Goal: Use online tool/utility: Utilize a website feature to perform a specific function

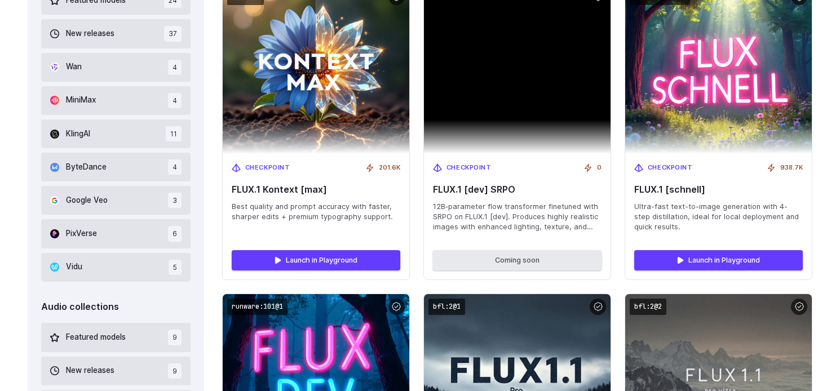
scroll to position [722, 0]
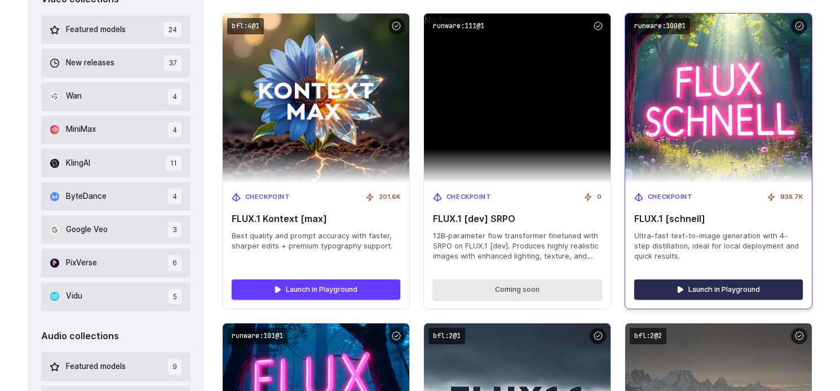
click at [725, 289] on link "Launch in Playground" at bounding box center [718, 290] width 169 height 20
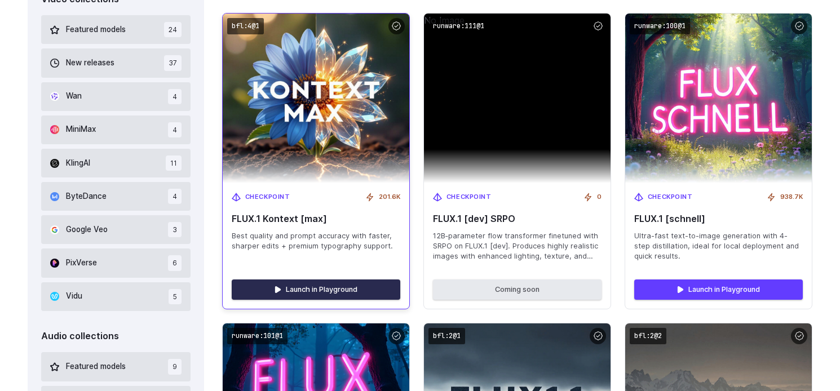
click at [311, 287] on link "Launch in Playground" at bounding box center [316, 290] width 169 height 20
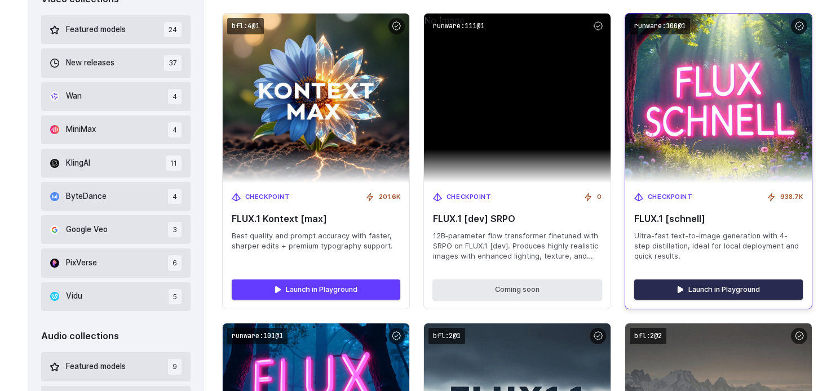
click at [702, 286] on link "Launch in Playground" at bounding box center [718, 290] width 169 height 20
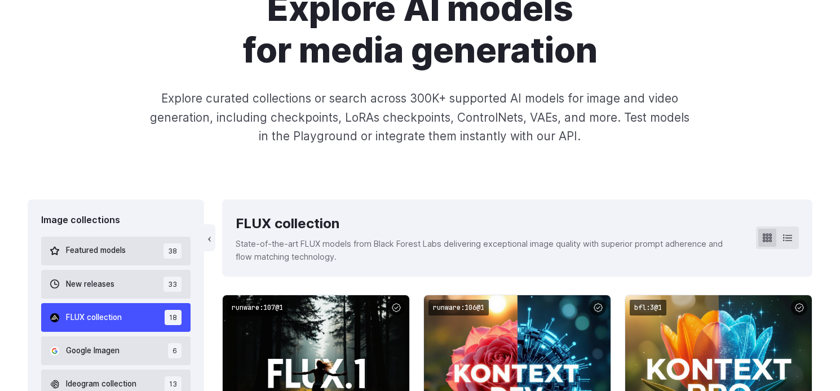
scroll to position [0, 0]
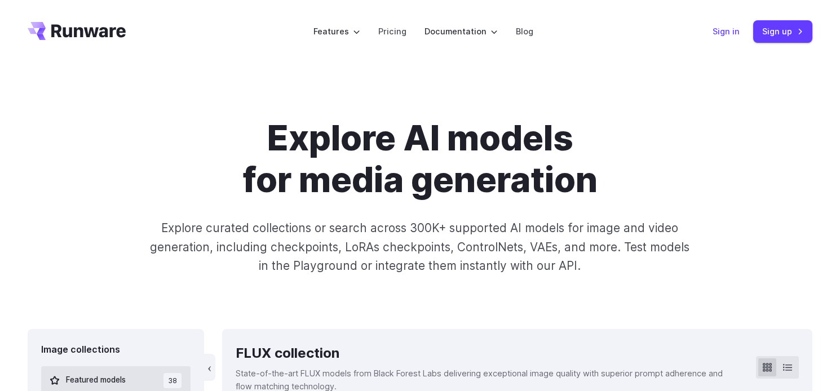
click at [734, 29] on link "Sign in" at bounding box center [726, 31] width 27 height 13
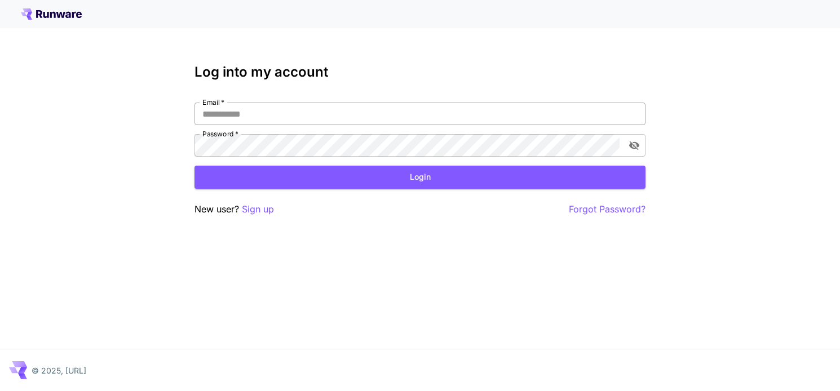
click at [445, 114] on input "Email   *" at bounding box center [419, 114] width 451 height 23
type input "**********"
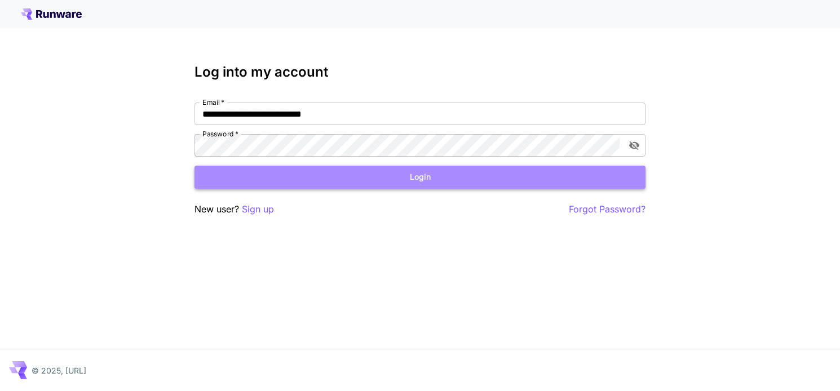
click at [463, 182] on button "Login" at bounding box center [419, 177] width 451 height 23
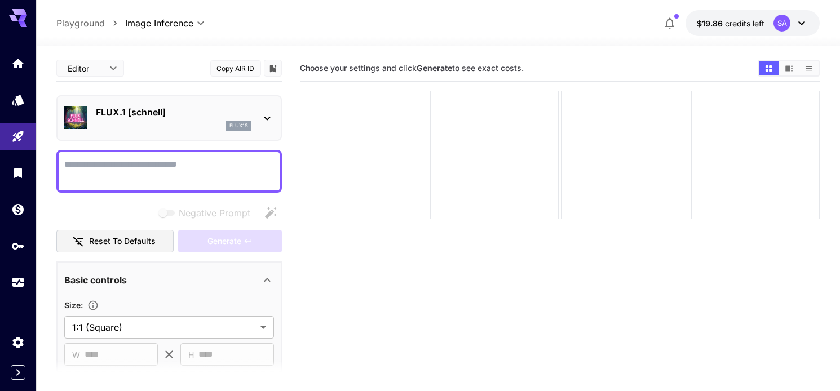
click at [534, 60] on div "Choose your settings and click Generate to see exact costs." at bounding box center [560, 68] width 520 height 17
click at [296, 156] on main "**********" at bounding box center [438, 255] width 764 height 400
click at [269, 120] on icon at bounding box center [267, 119] width 14 height 14
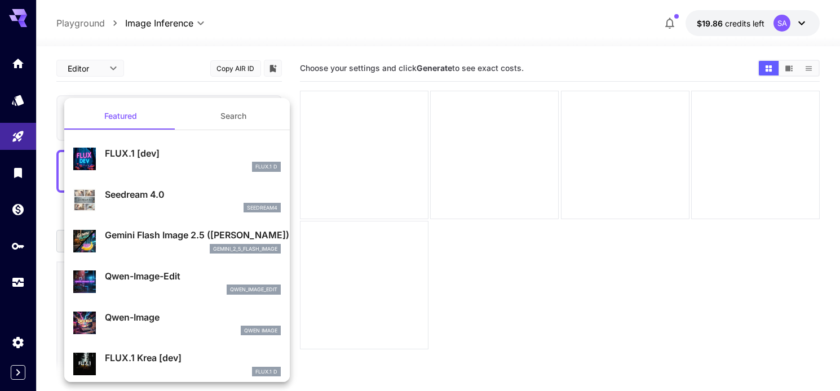
click at [154, 193] on p "Seedream 4.0" at bounding box center [193, 195] width 176 height 14
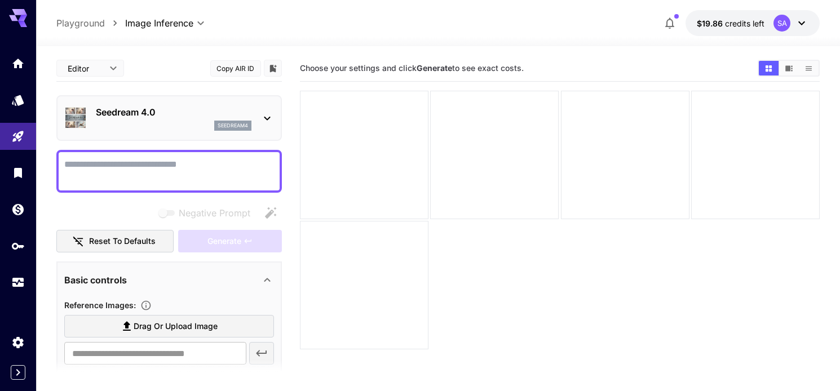
click at [270, 115] on icon at bounding box center [267, 119] width 14 height 14
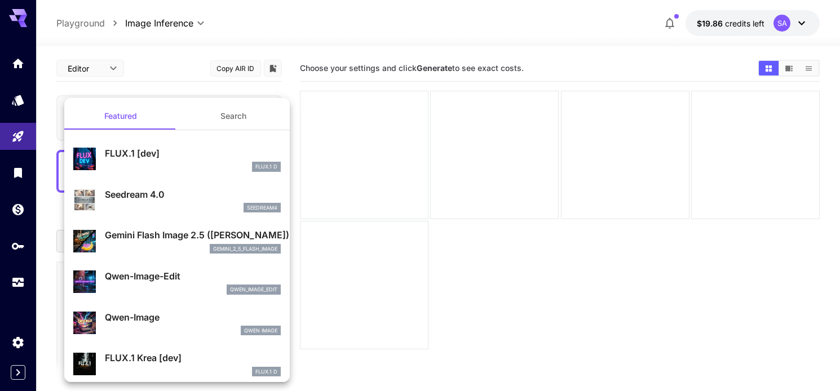
click at [175, 154] on p "FLUX.1 [dev]" at bounding box center [193, 154] width 176 height 14
type input "**********"
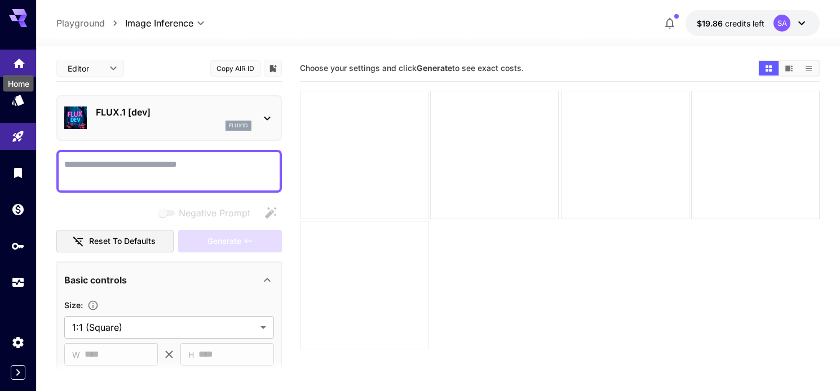
click at [21, 60] on icon "Home" at bounding box center [19, 60] width 11 height 10
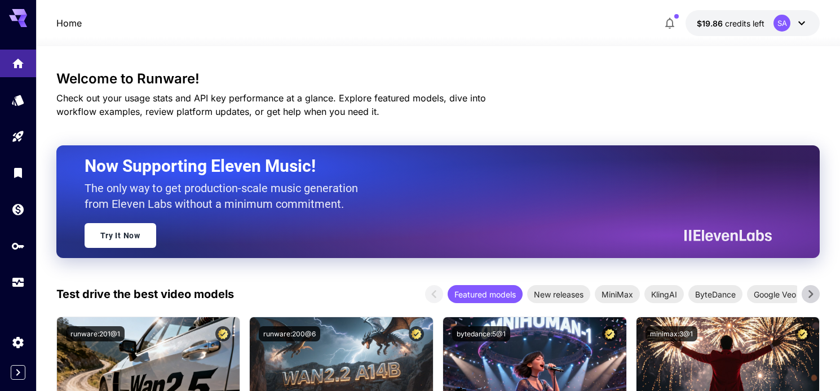
click at [811, 297] on icon at bounding box center [810, 294] width 17 height 17
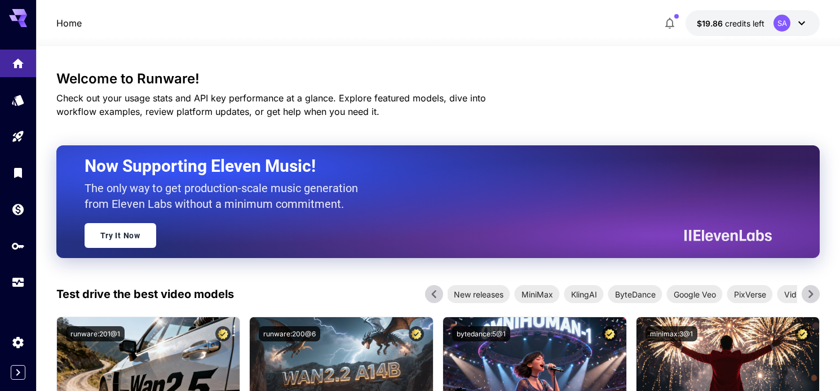
click at [811, 297] on icon at bounding box center [810, 294] width 17 height 17
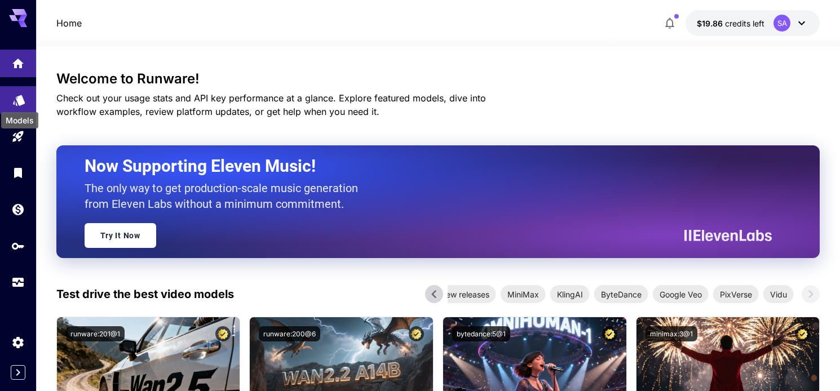
click at [19, 90] on link at bounding box center [18, 100] width 36 height 28
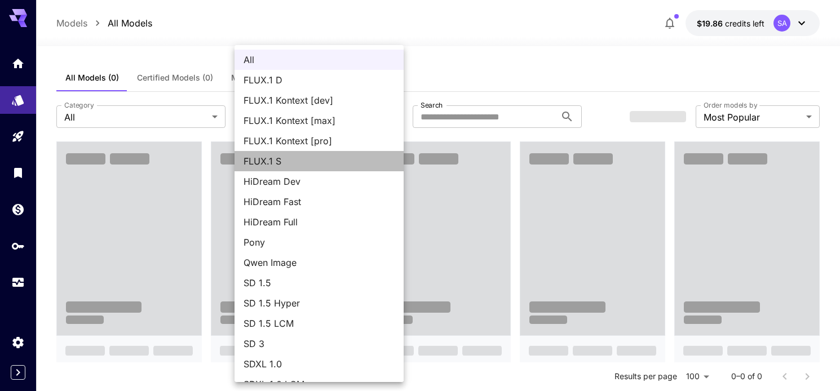
click at [331, 165] on span "FLUX.1 S" at bounding box center [319, 161] width 151 height 14
type input "******"
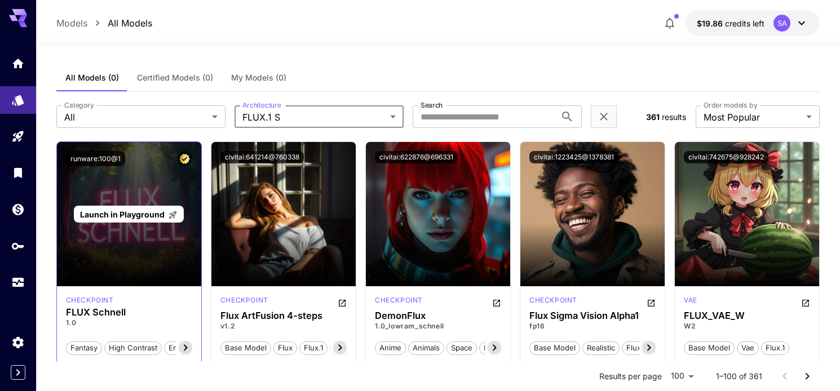
click at [151, 277] on div "Launch in Playground" at bounding box center [129, 214] width 144 height 144
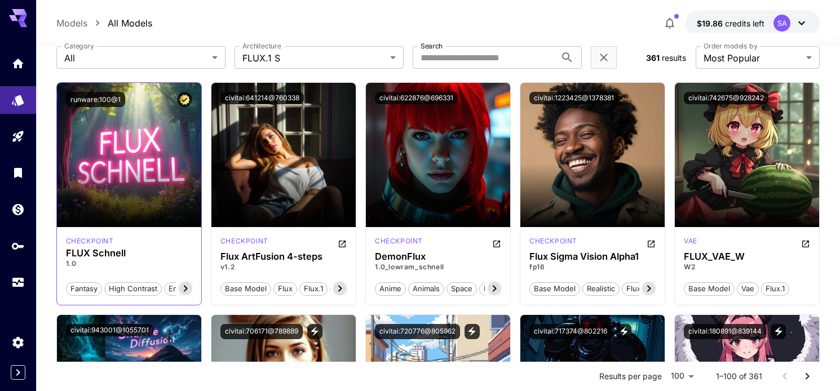
scroll to position [49, 0]
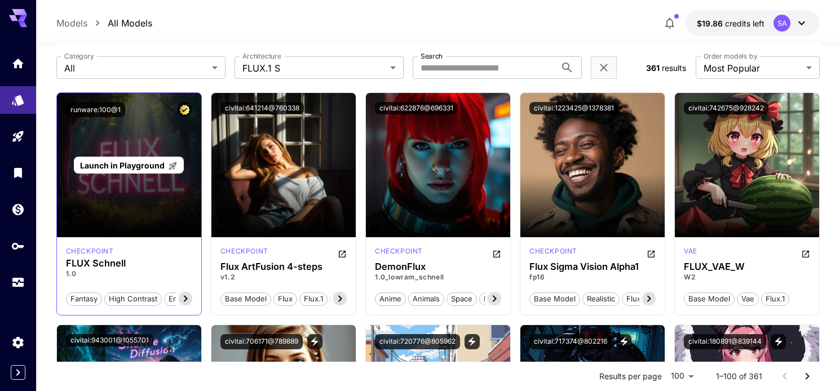
click at [154, 163] on span "Launch in Playground" at bounding box center [122, 166] width 85 height 10
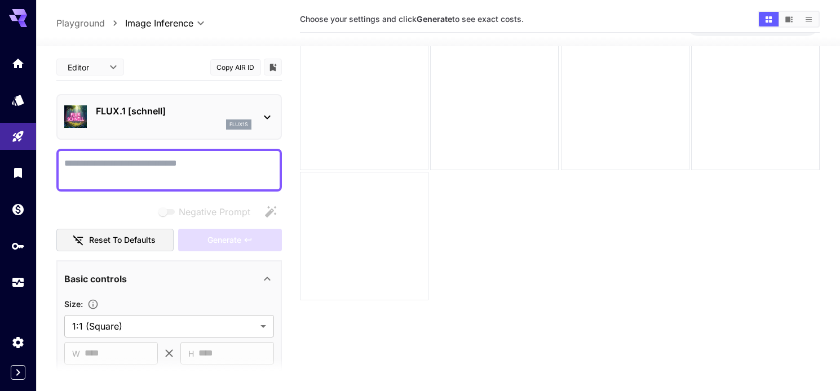
click at [215, 167] on textarea "Negative Prompt" at bounding box center [169, 170] width 210 height 27
type textarea "*"
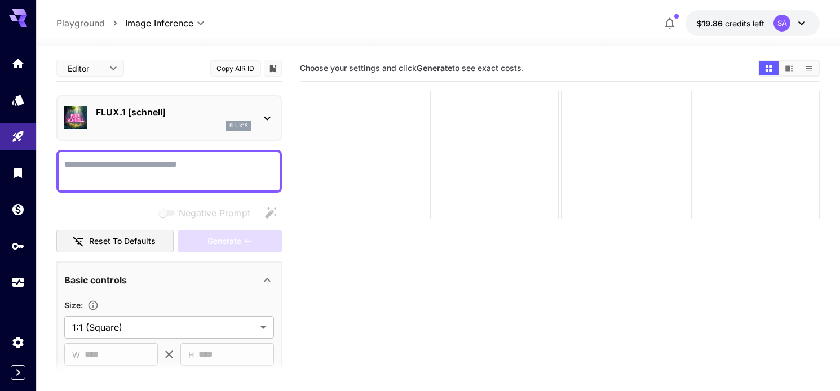
click at [804, 23] on icon at bounding box center [802, 23] width 14 height 14
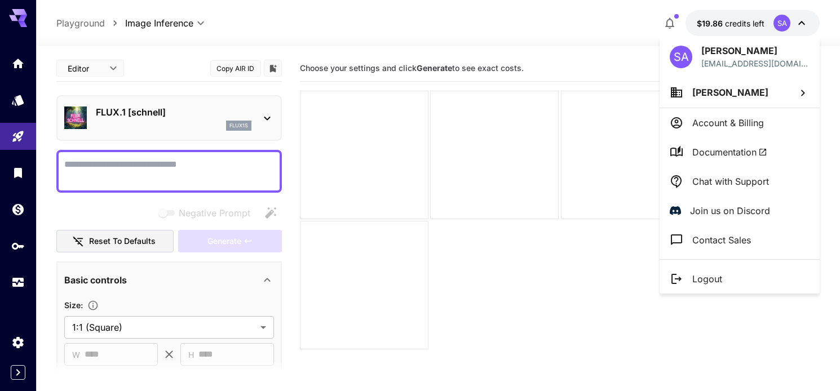
click at [181, 161] on div at bounding box center [420, 195] width 840 height 391
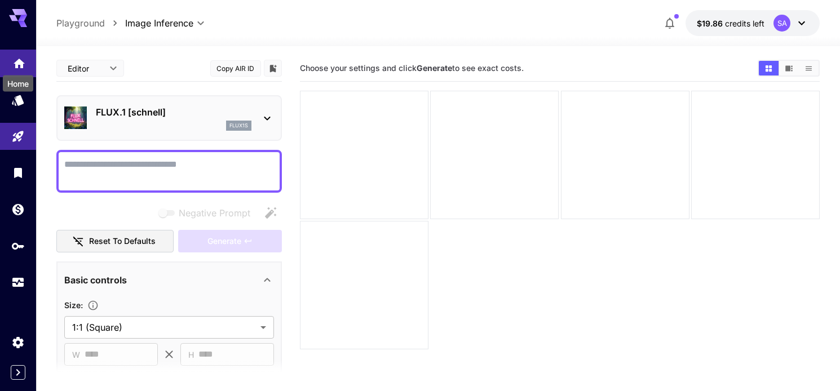
click at [12, 64] on icon "Home" at bounding box center [19, 61] width 14 height 14
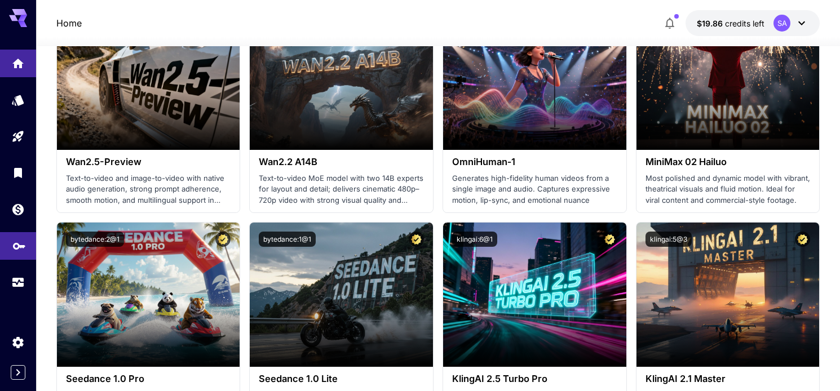
scroll to position [358, 0]
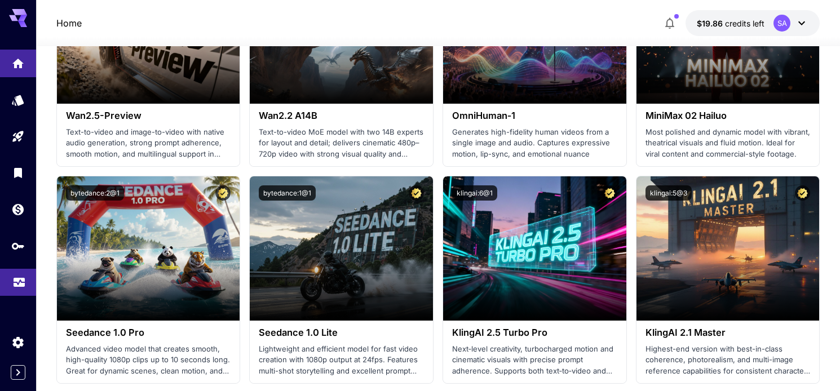
click at [13, 295] on link at bounding box center [18, 283] width 36 height 28
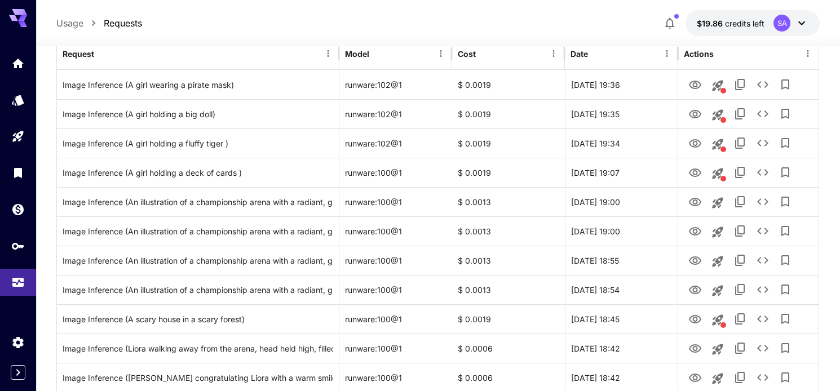
scroll to position [151, 0]
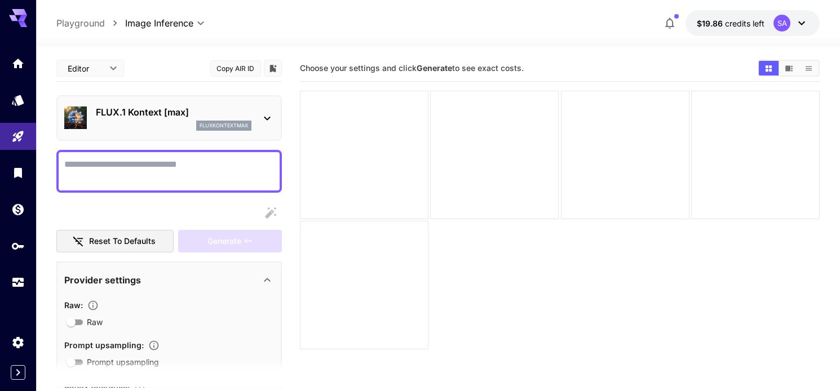
click at [264, 116] on icon at bounding box center [267, 119] width 14 height 14
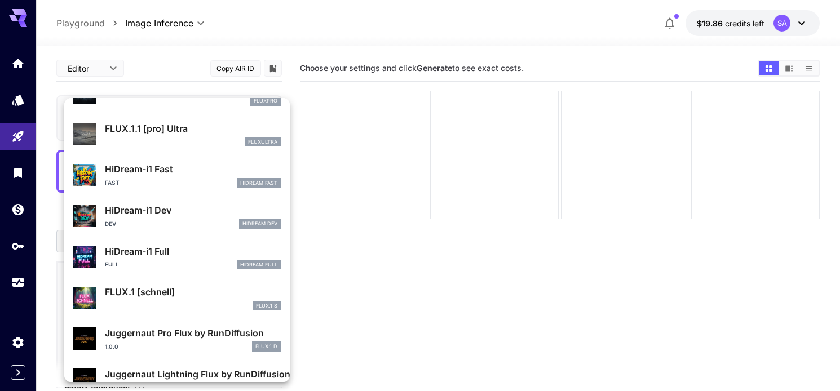
scroll to position [912, 0]
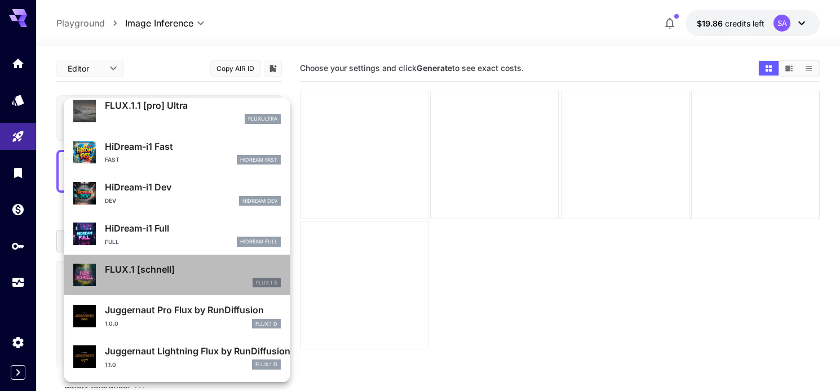
click at [156, 273] on p "FLUX.1 [schnell]" at bounding box center [193, 270] width 176 height 14
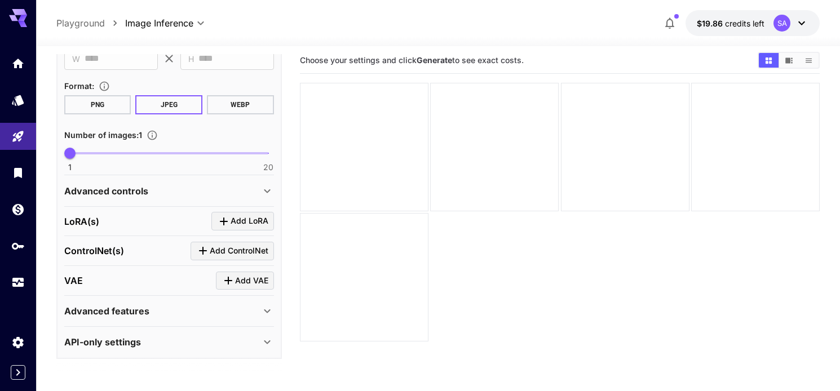
scroll to position [14, 0]
click at [174, 307] on div "Advanced features" at bounding box center [162, 311] width 196 height 14
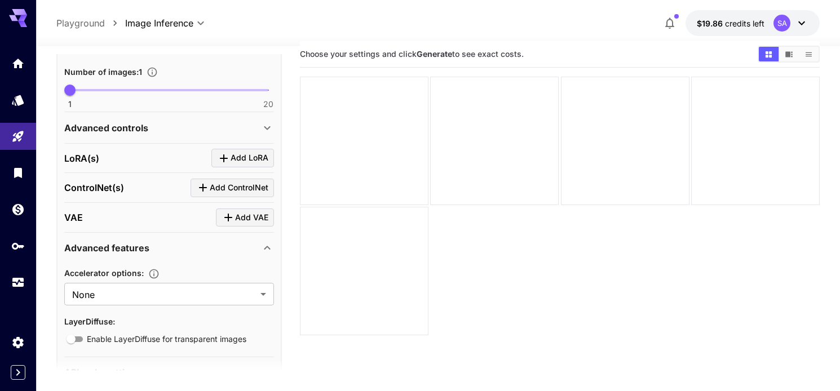
scroll to position [388, 0]
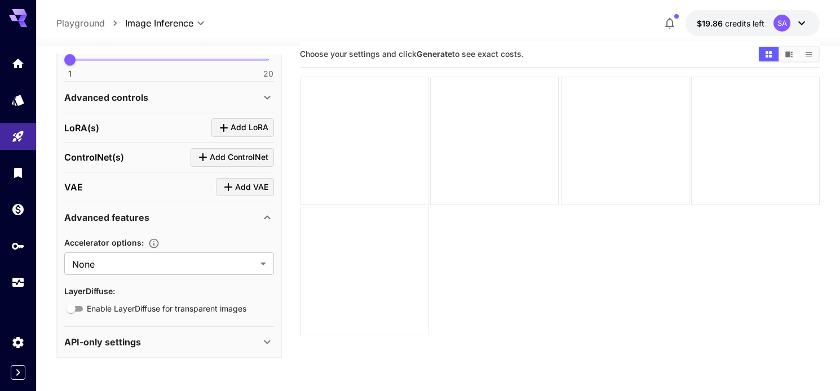
click at [162, 333] on div "API-only settings" at bounding box center [169, 342] width 210 height 27
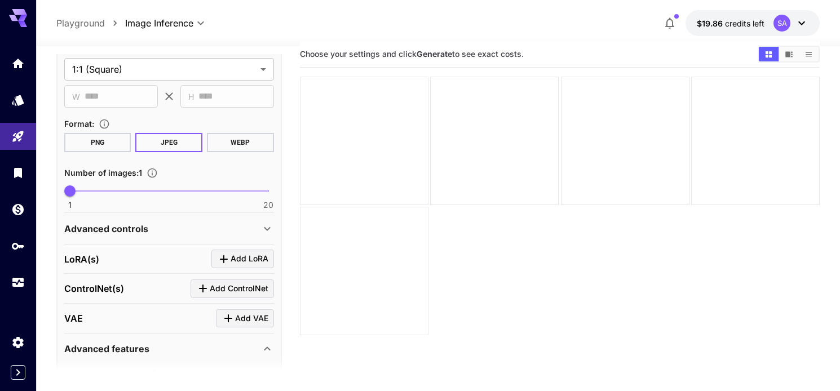
scroll to position [233, 0]
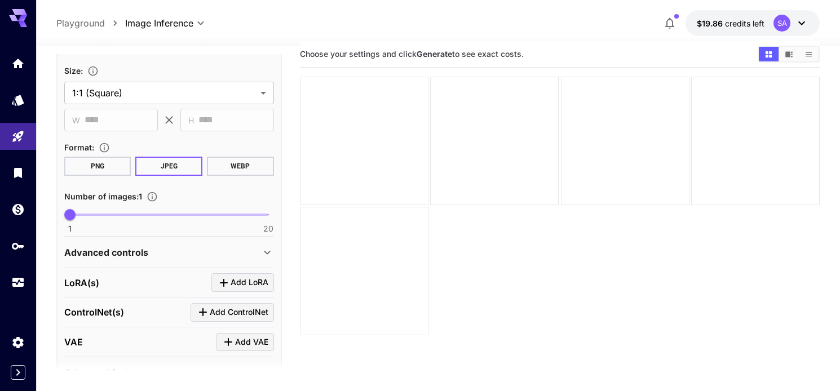
click at [168, 253] on div "Advanced controls" at bounding box center [162, 253] width 196 height 14
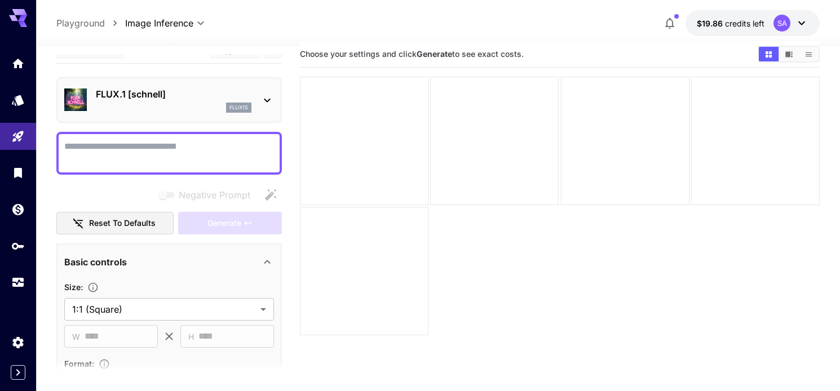
scroll to position [0, 0]
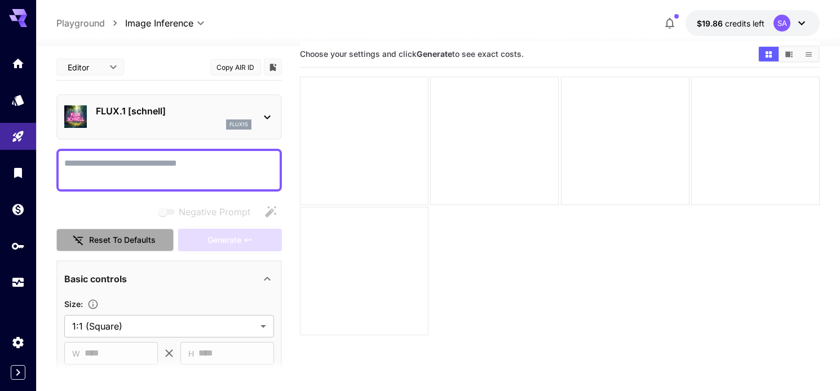
click at [147, 241] on button "Reset to defaults" at bounding box center [114, 240] width 117 height 23
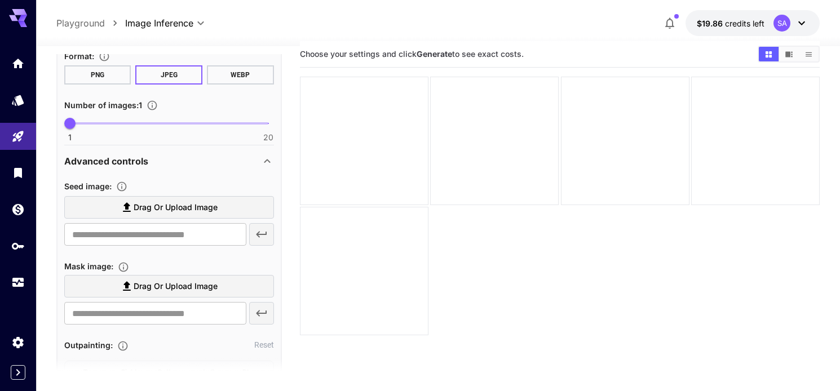
scroll to position [330, 0]
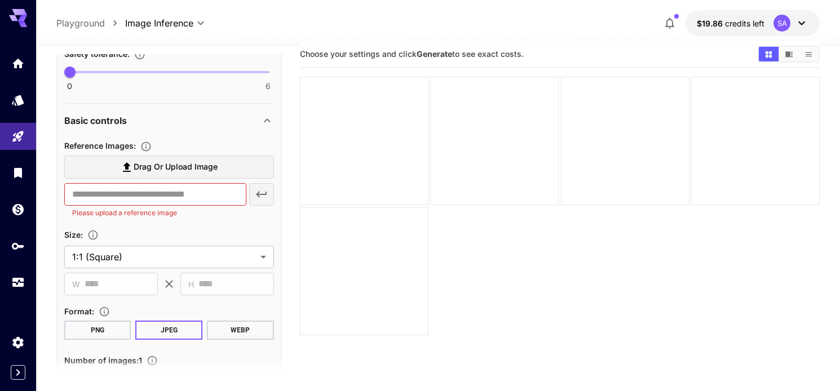
scroll to position [503, 0]
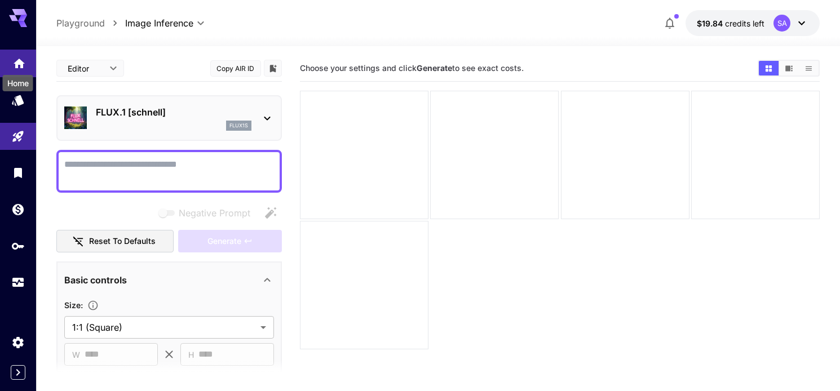
click at [24, 56] on icon "Home" at bounding box center [19, 61] width 14 height 14
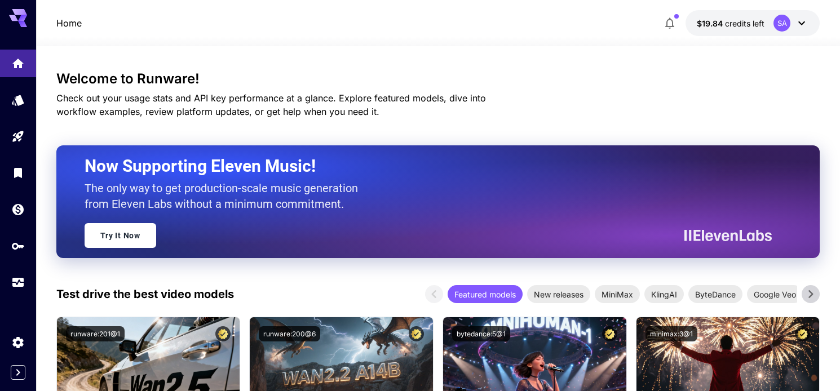
click at [798, 24] on icon at bounding box center [802, 23] width 14 height 14
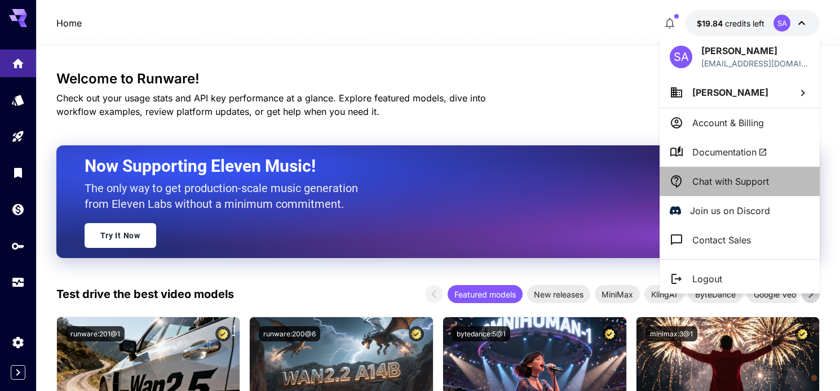
click at [703, 188] on li "Chat with Support" at bounding box center [740, 181] width 160 height 29
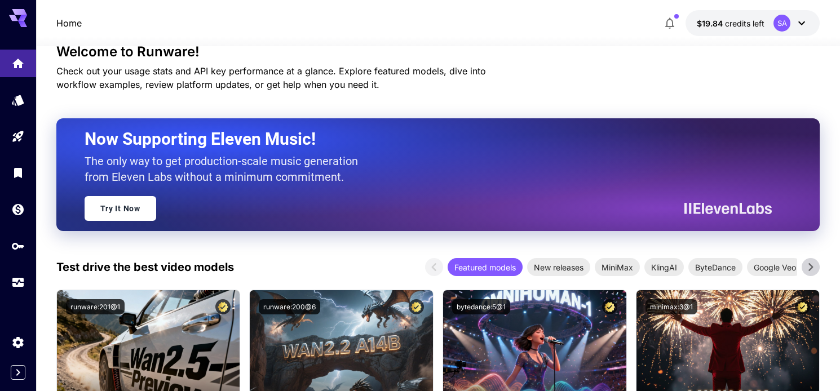
scroll to position [18, 0]
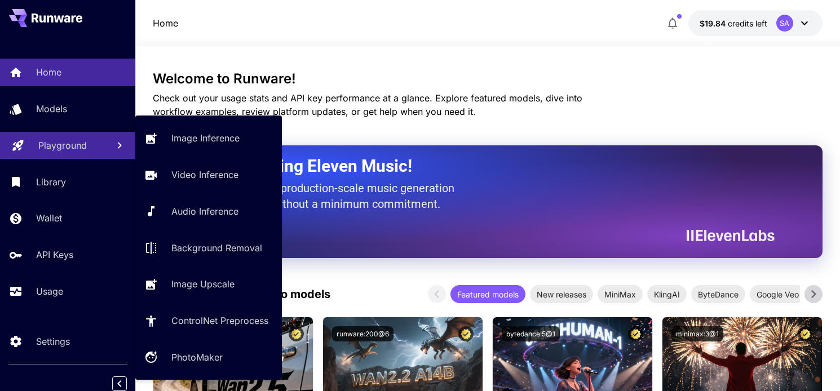
click at [67, 147] on p "Playground" at bounding box center [62, 146] width 48 height 14
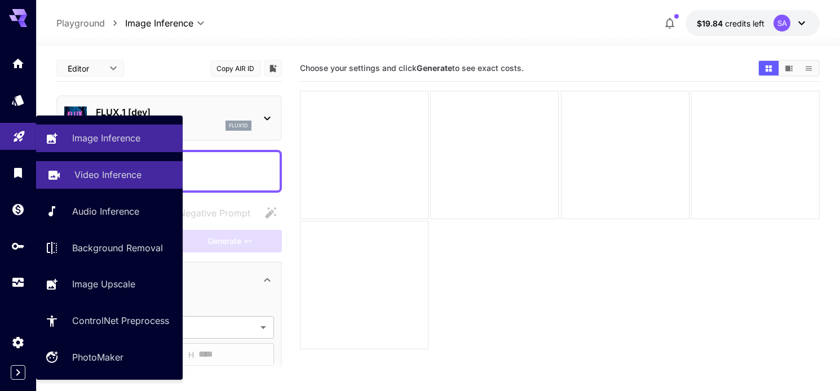
click at [104, 175] on p "Video Inference" at bounding box center [107, 175] width 67 height 14
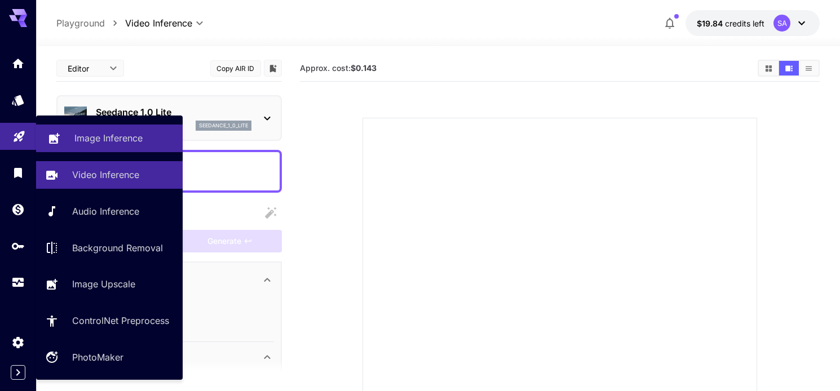
click at [93, 137] on p "Image Inference" at bounding box center [108, 138] width 68 height 14
type input "**********"
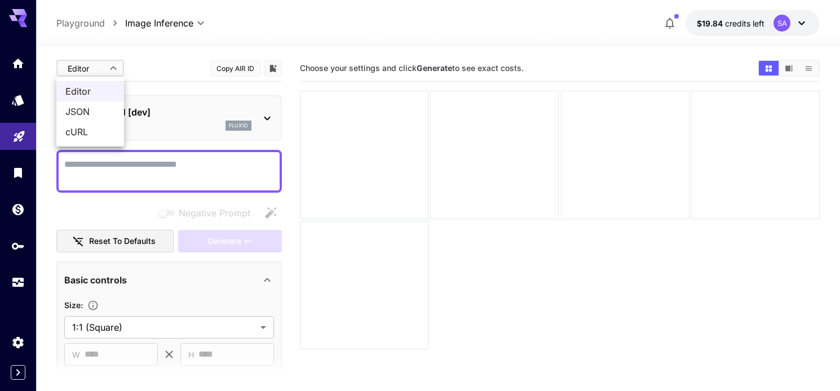
click at [113, 74] on body "**********" at bounding box center [420, 240] width 840 height 480
click at [166, 60] on div at bounding box center [420, 195] width 840 height 391
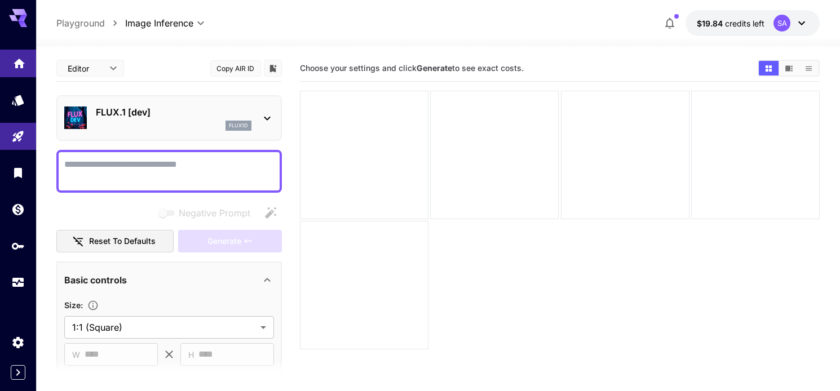
click at [20, 63] on icon "Home" at bounding box center [19, 61] width 14 height 14
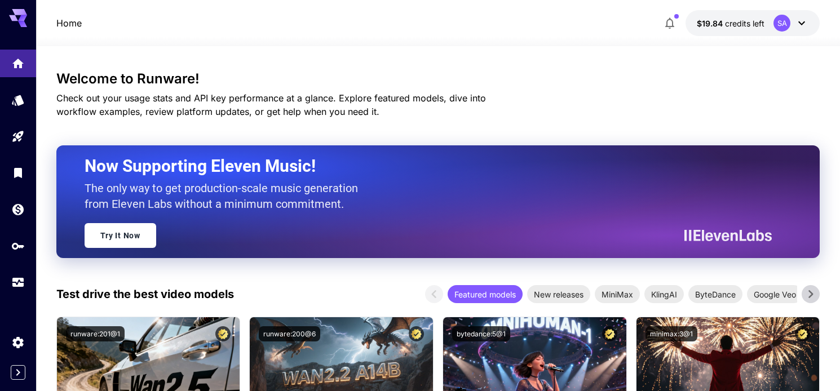
click at [804, 21] on icon at bounding box center [801, 23] width 7 height 4
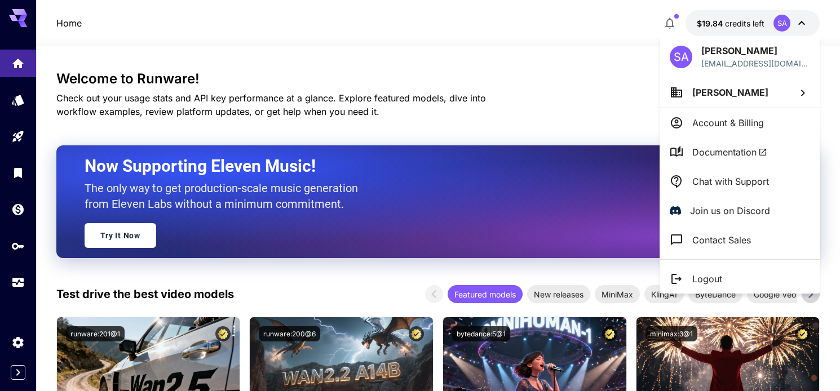
click at [805, 23] on div at bounding box center [420, 195] width 840 height 391
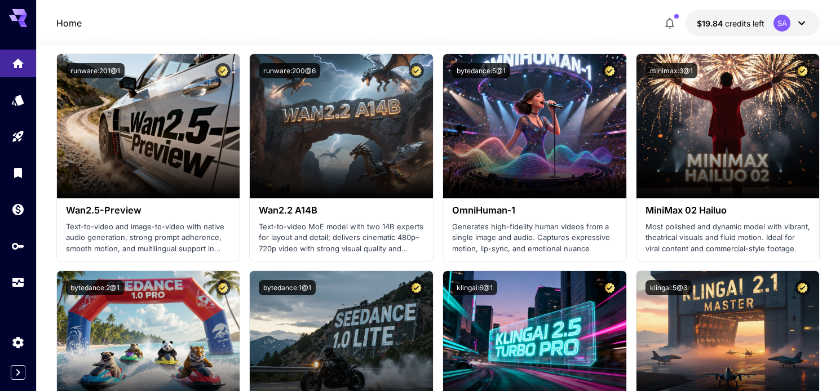
scroll to position [362, 0]
